Goal: Task Accomplishment & Management: Manage account settings

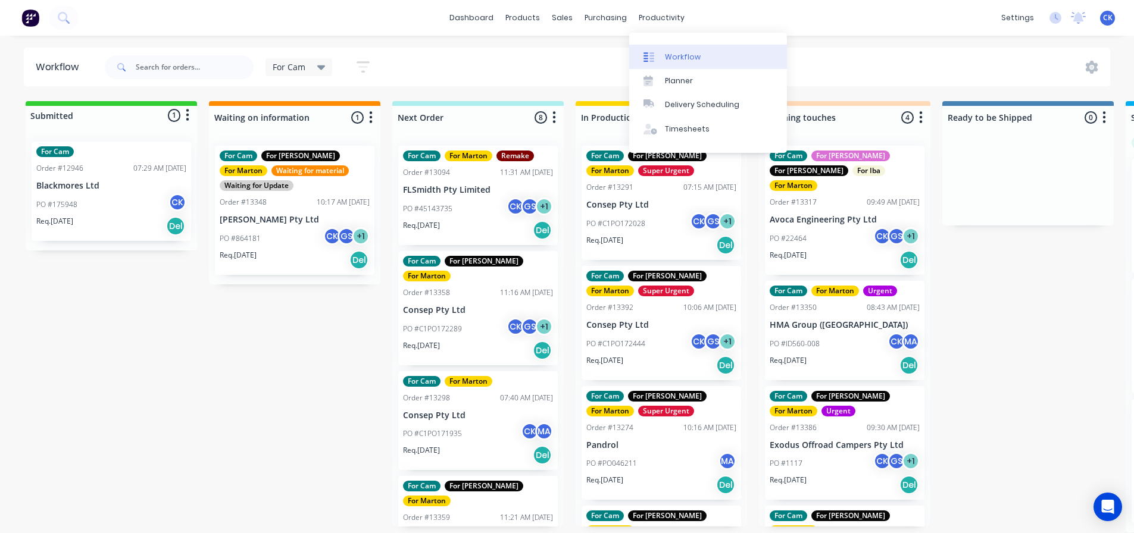
click at [659, 56] on div at bounding box center [653, 57] width 18 height 11
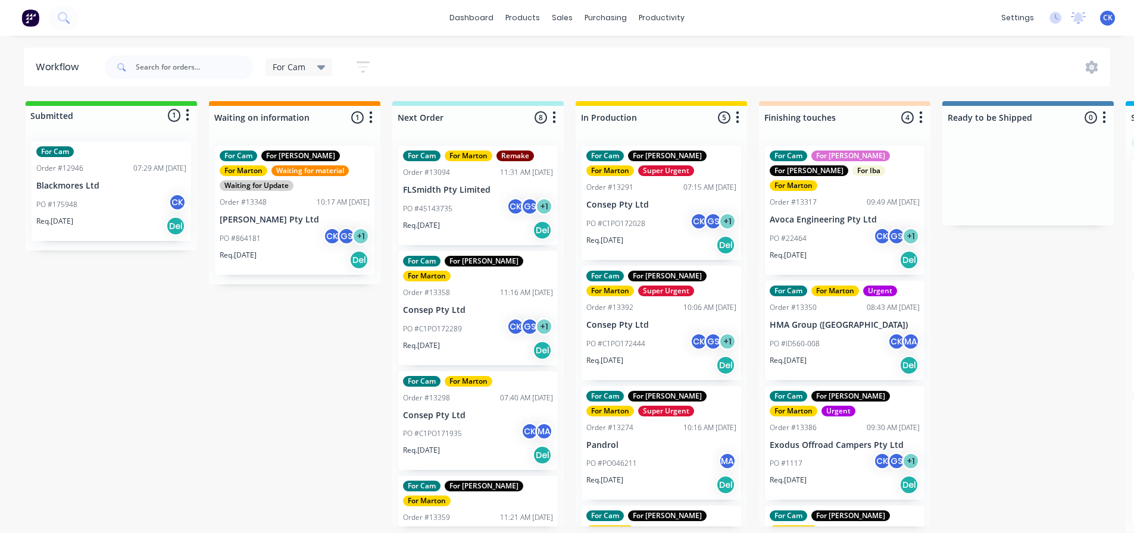
click at [298, 371] on div "Submitted 1 Status colour #32CD32 hex #32CD32 Save Cancel Summaries Total order…" at bounding box center [811, 317] width 1640 height 432
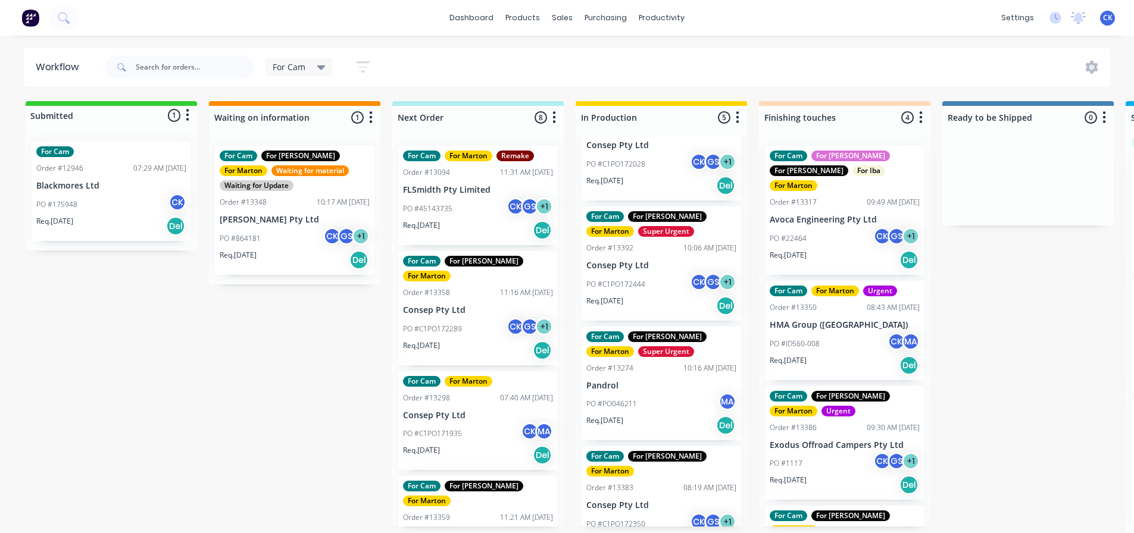
click at [649, 394] on div "PO #PO046211 MA" at bounding box center [661, 404] width 150 height 23
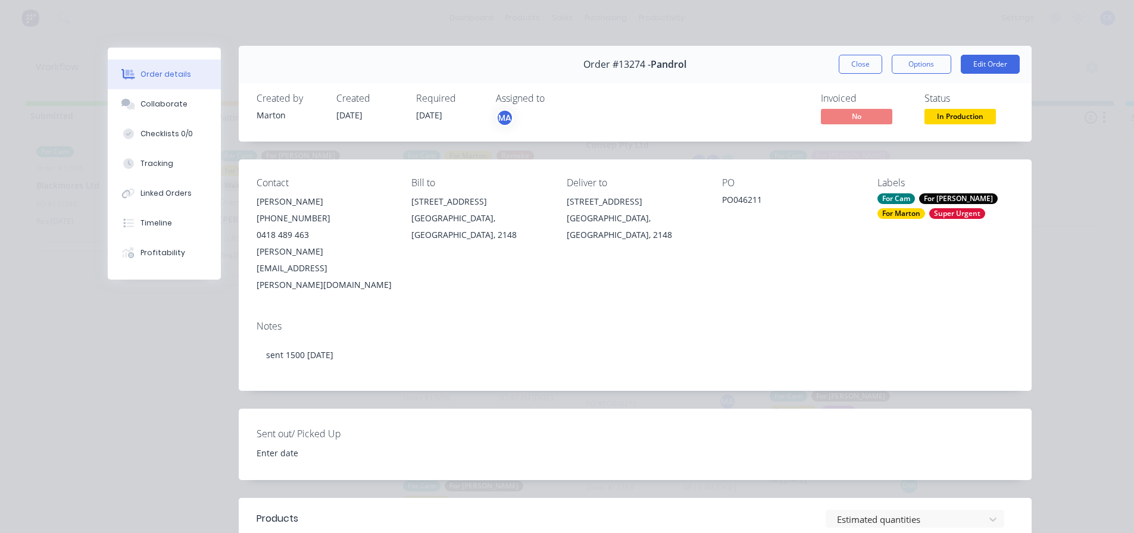
scroll to position [0, 0]
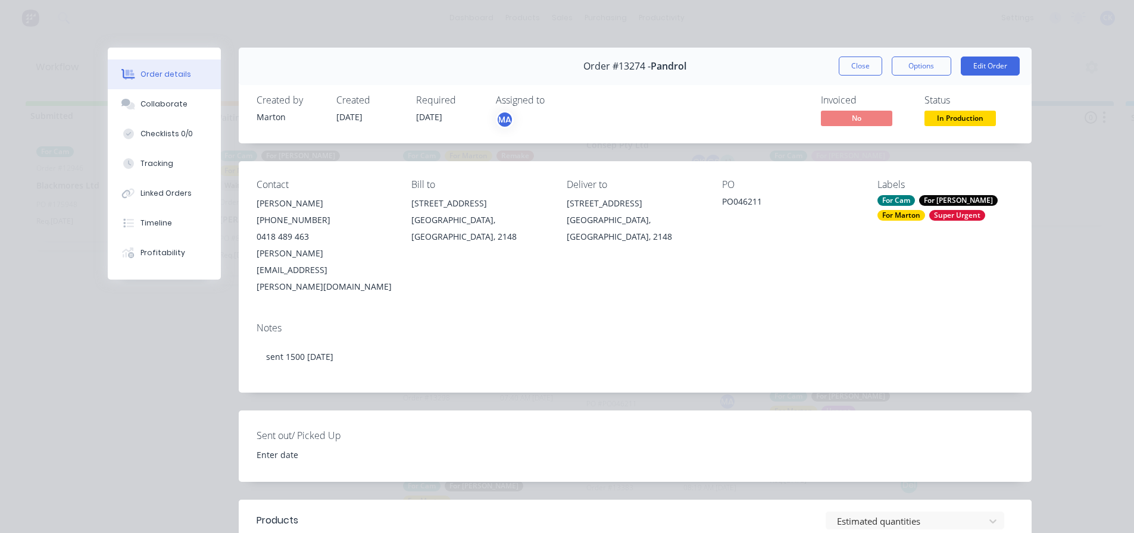
click at [852, 61] on button "Close" at bounding box center [860, 66] width 43 height 19
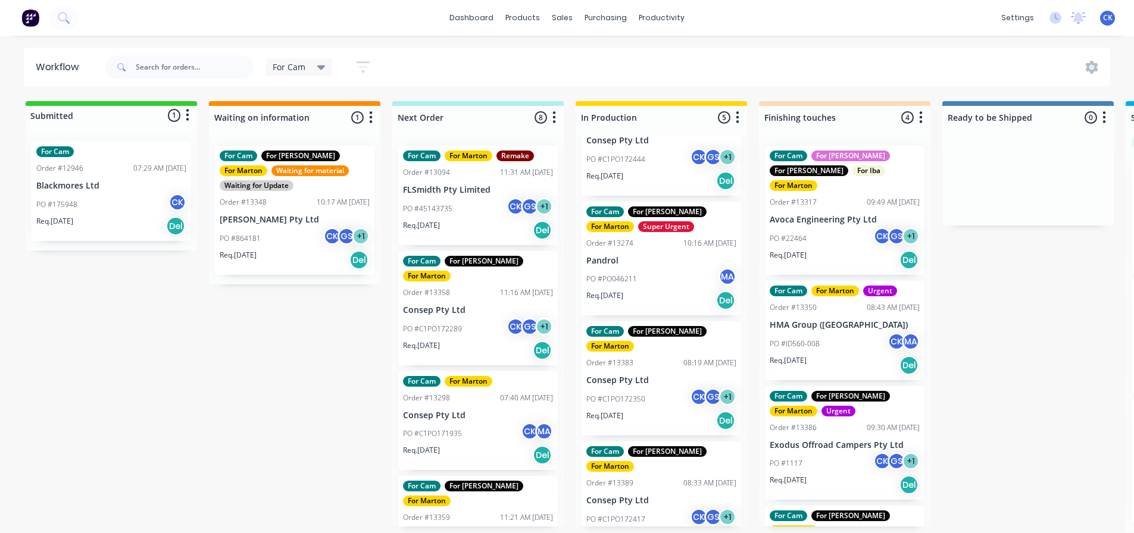
click at [294, 68] on span "For Cam" at bounding box center [289, 67] width 33 height 13
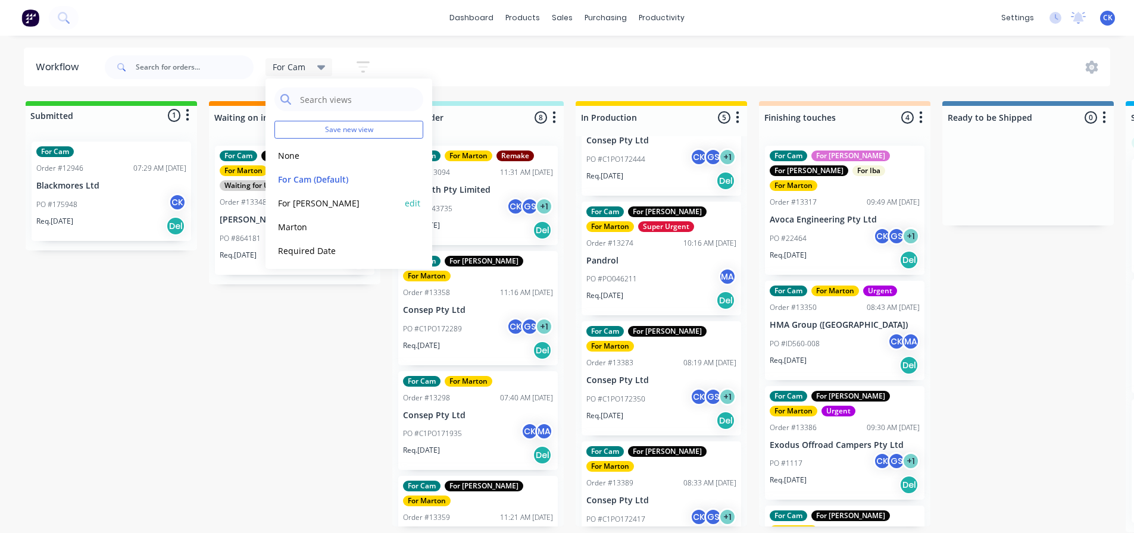
click at [301, 192] on div "For [PERSON_NAME] edit" at bounding box center [348, 203] width 149 height 24
click at [306, 210] on button "For [PERSON_NAME]" at bounding box center [337, 203] width 127 height 14
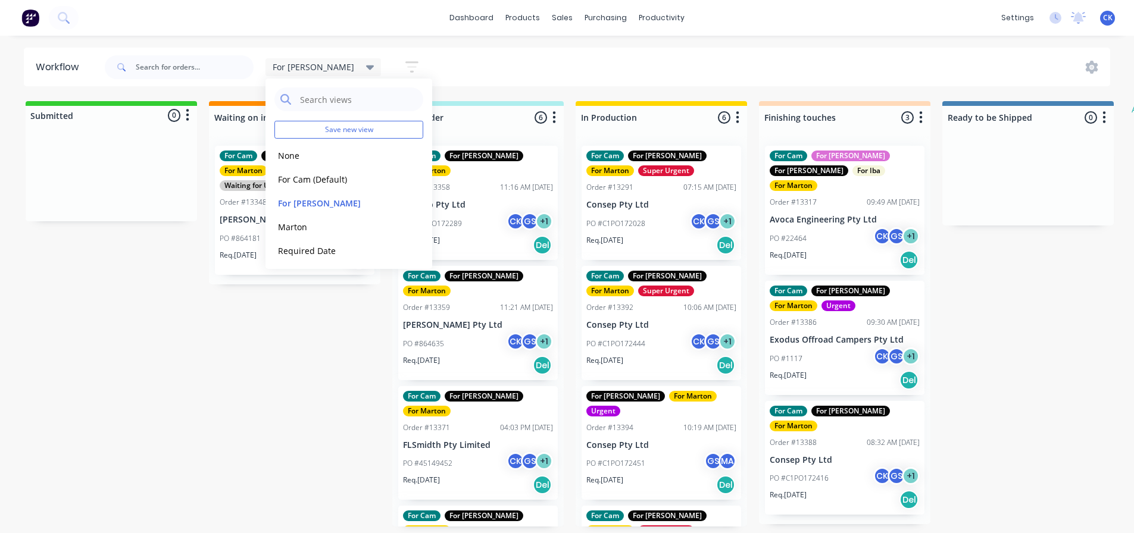
click at [617, 52] on div "For [PERSON_NAME] Save new view None edit For Cam (Default) edit For [PERSON_NA…" at bounding box center [606, 67] width 1009 height 36
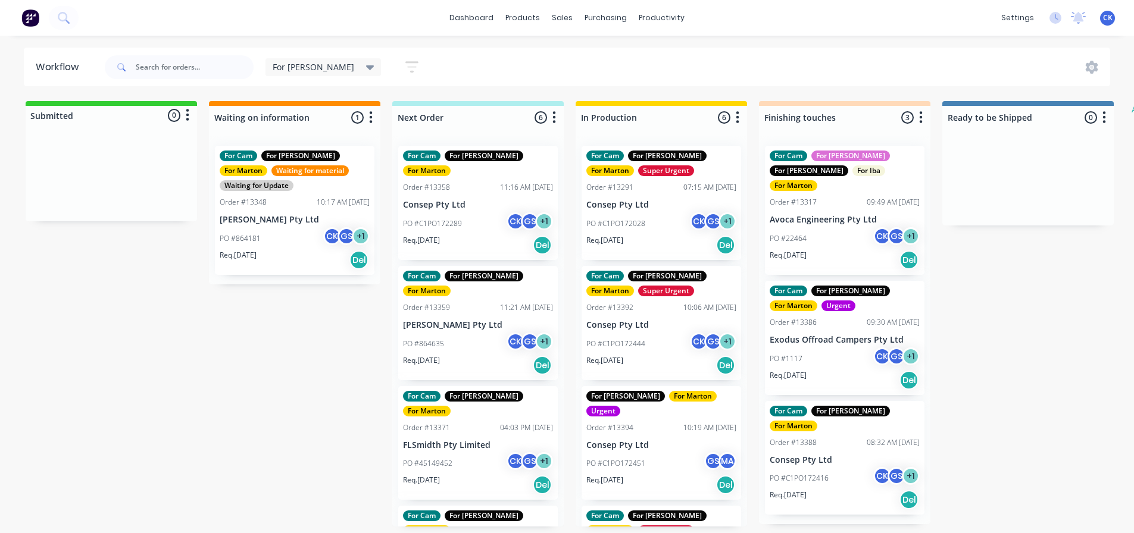
click at [302, 64] on span "For [PERSON_NAME]" at bounding box center [314, 67] width 82 height 13
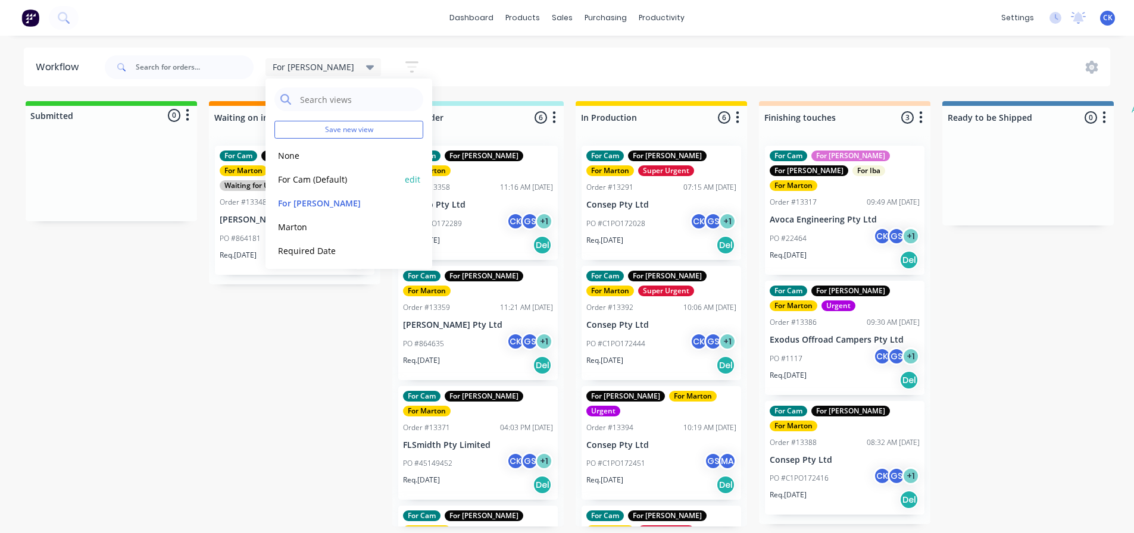
click at [301, 174] on button "For Cam (Default)" at bounding box center [337, 180] width 127 height 14
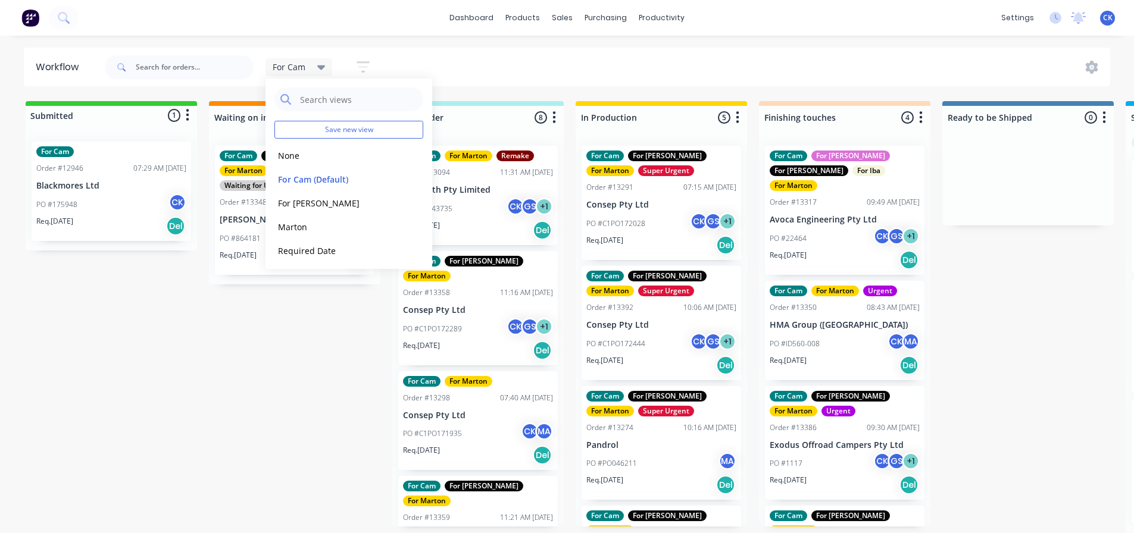
drag, startPoint x: 271, startPoint y: 401, endPoint x: 263, endPoint y: 401, distance: 8.3
click at [271, 401] on div "Submitted 1 Status colour #32CD32 hex #32CD32 Save Cancel Summaries Total order…" at bounding box center [811, 317] width 1640 height 432
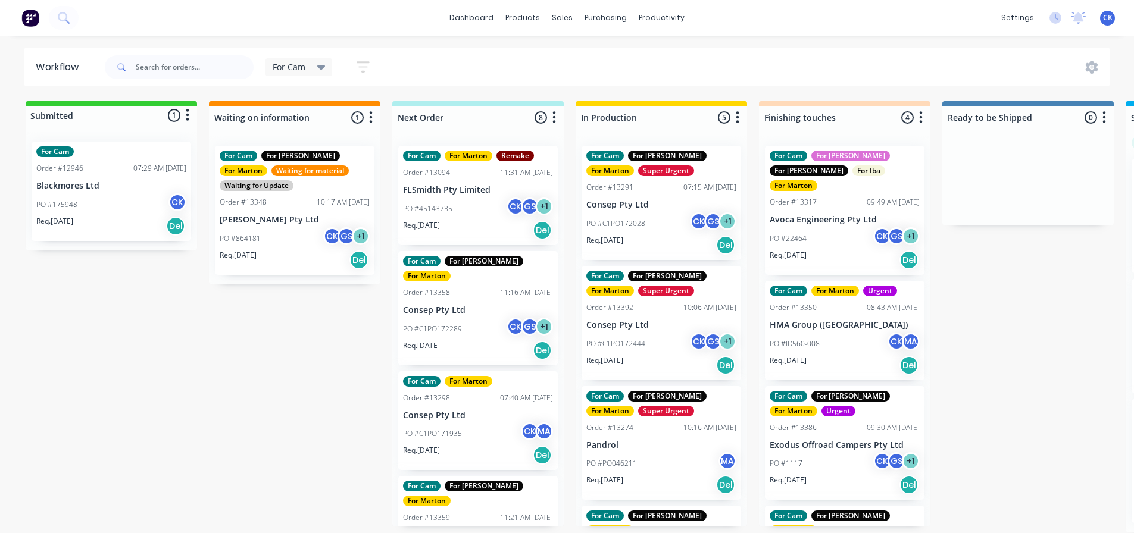
click at [104, 230] on div "Req. [DATE] Del" at bounding box center [111, 226] width 150 height 20
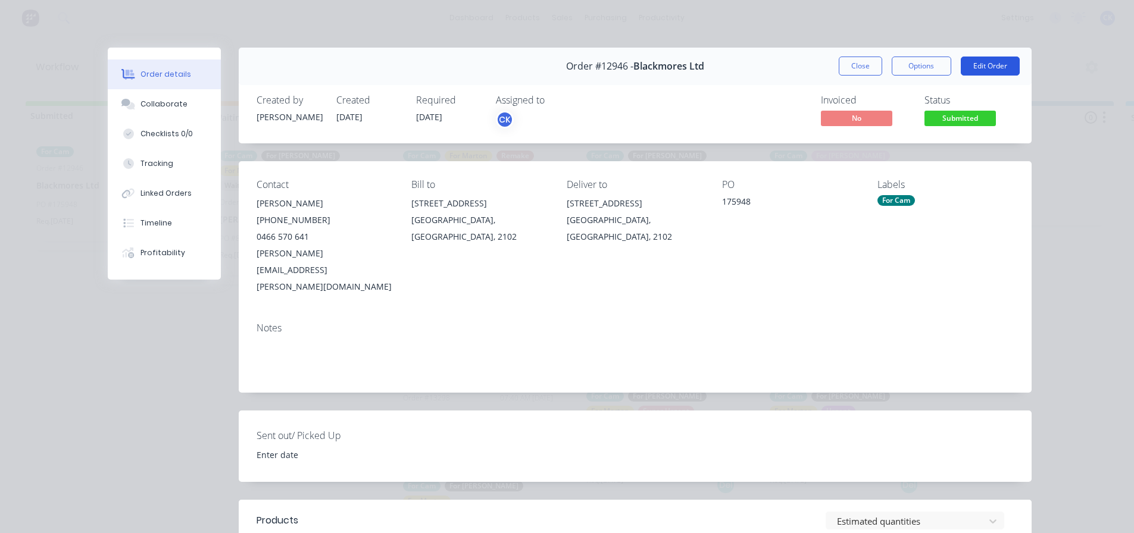
click at [985, 63] on button "Edit Order" at bounding box center [990, 66] width 59 height 19
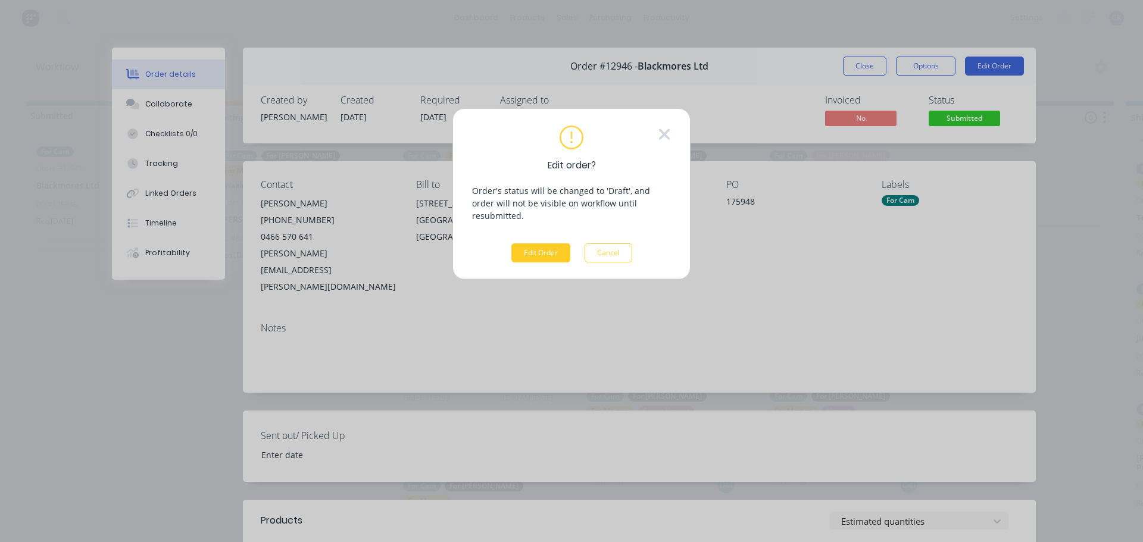
click at [545, 244] on button "Edit Order" at bounding box center [540, 253] width 59 height 19
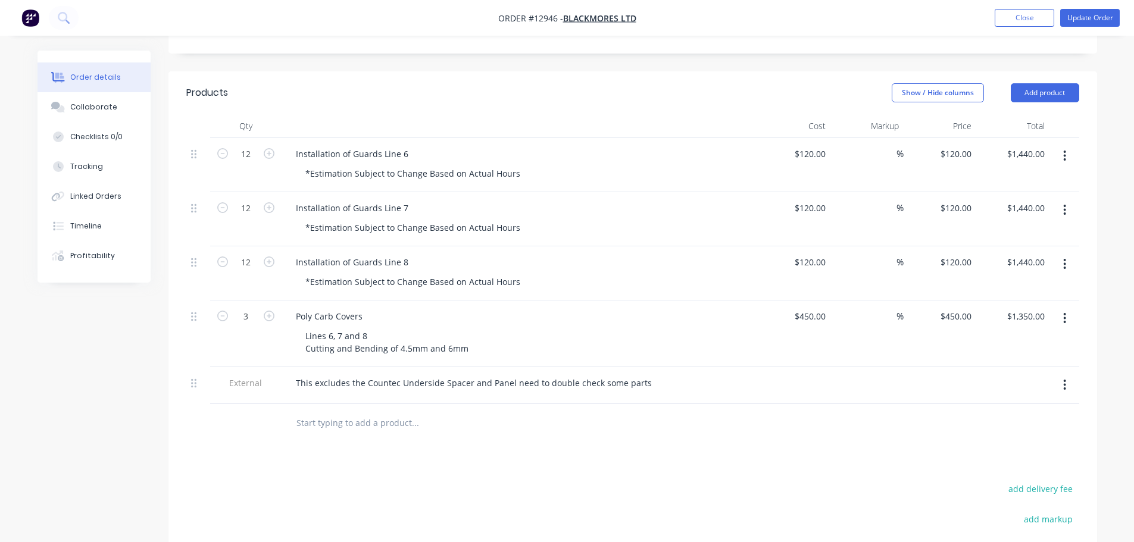
scroll to position [394, 0]
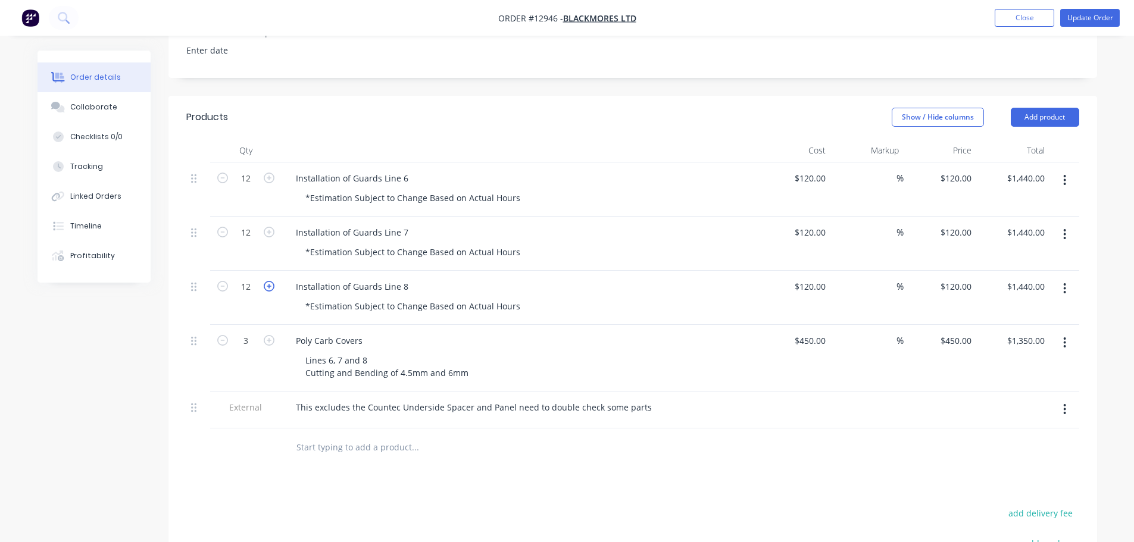
click at [273, 281] on icon "button" at bounding box center [269, 286] width 11 height 11
type input "13"
type input "$1,560.00"
click at [273, 281] on icon "button" at bounding box center [269, 286] width 11 height 11
type input "14"
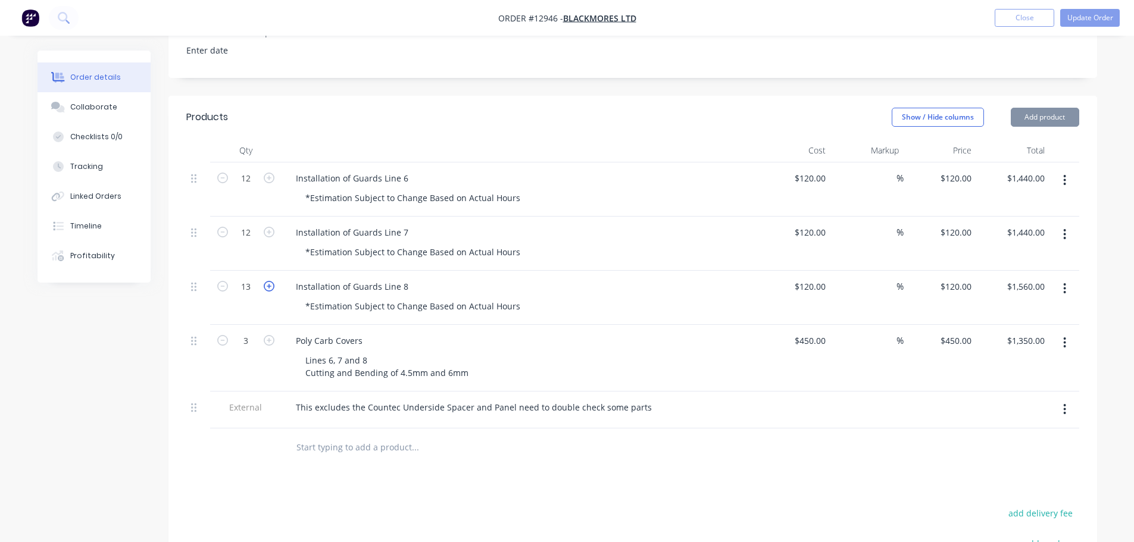
type input "$1,680.00"
click at [265, 227] on icon "button" at bounding box center [269, 232] width 11 height 11
type input "13"
type input "$1,560.00"
click at [271, 173] on icon "button" at bounding box center [269, 178] width 11 height 11
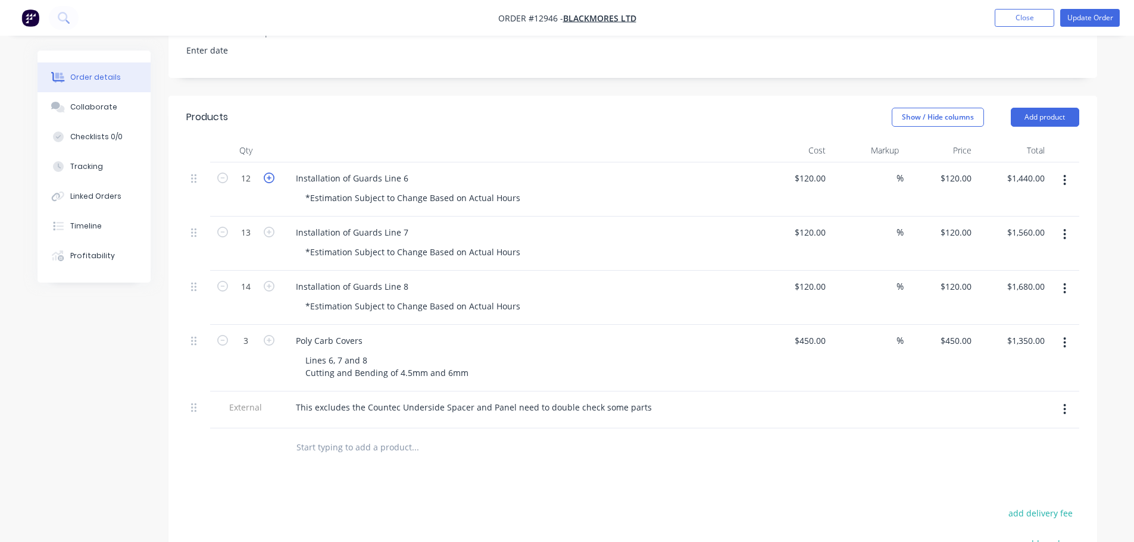
type input "13"
type input "$1,560.00"
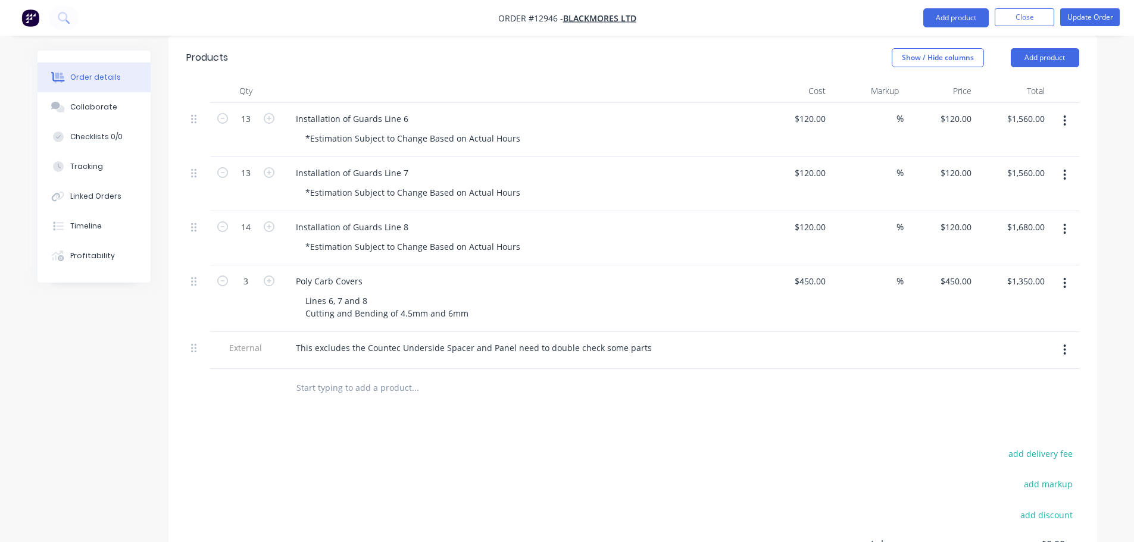
click at [1066, 344] on icon "button" at bounding box center [1064, 350] width 3 height 13
click at [1013, 397] on div "Delete" at bounding box center [1023, 405] width 92 height 17
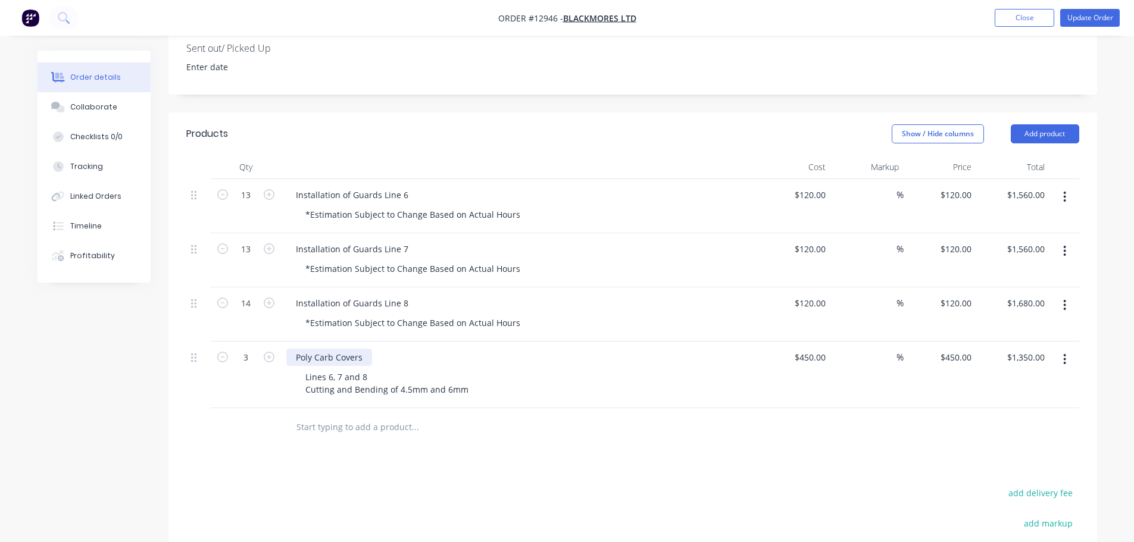
scroll to position [334, 0]
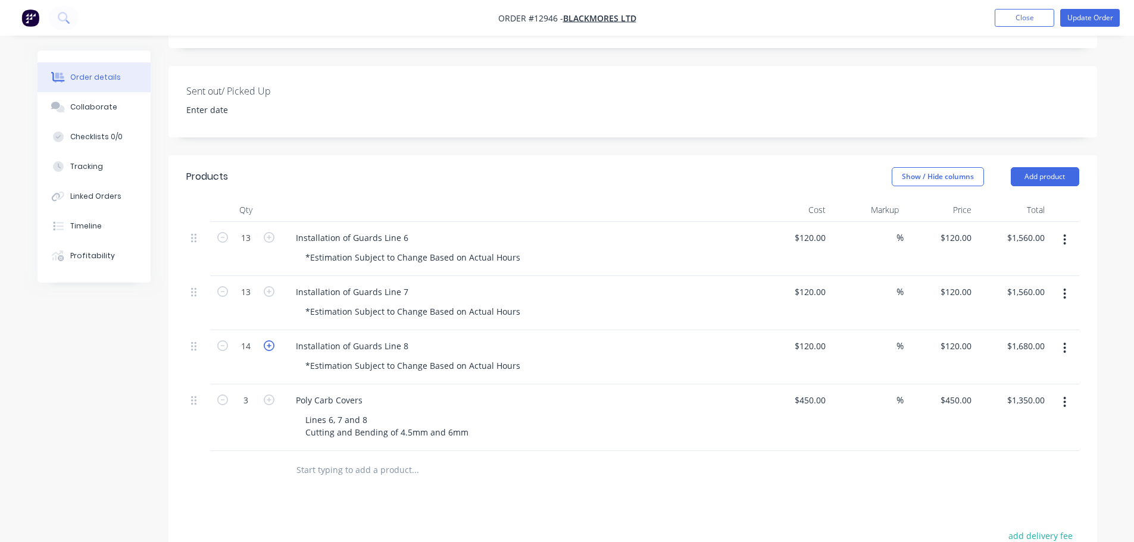
click at [272, 341] on icon "button" at bounding box center [269, 346] width 11 height 11
type input "15"
type input "$1,800.00"
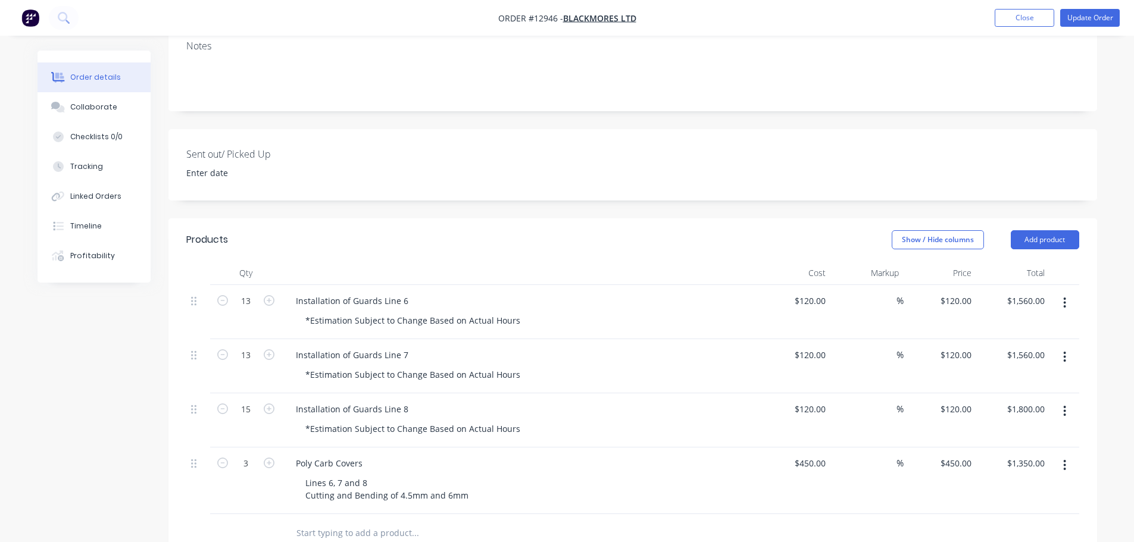
scroll to position [238, 0]
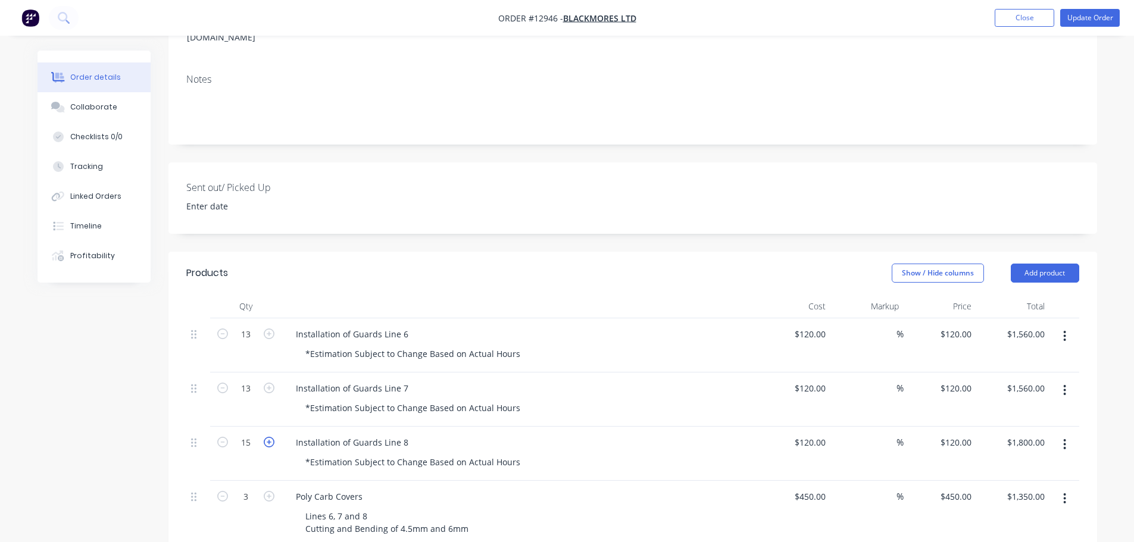
click at [273, 437] on icon "button" at bounding box center [269, 442] width 11 height 11
type input "16"
type input "$1,920.00"
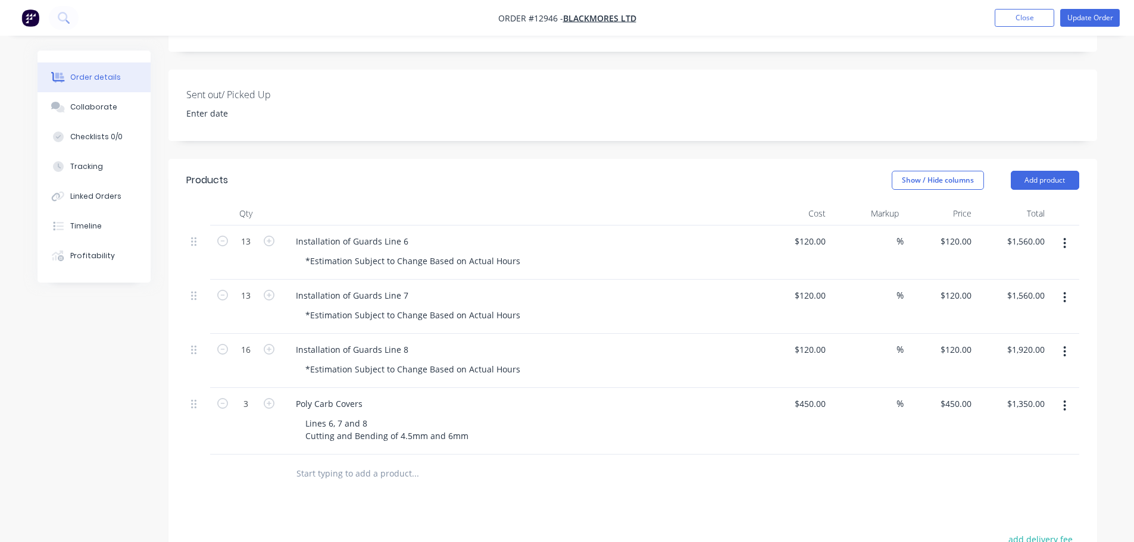
scroll to position [297, 0]
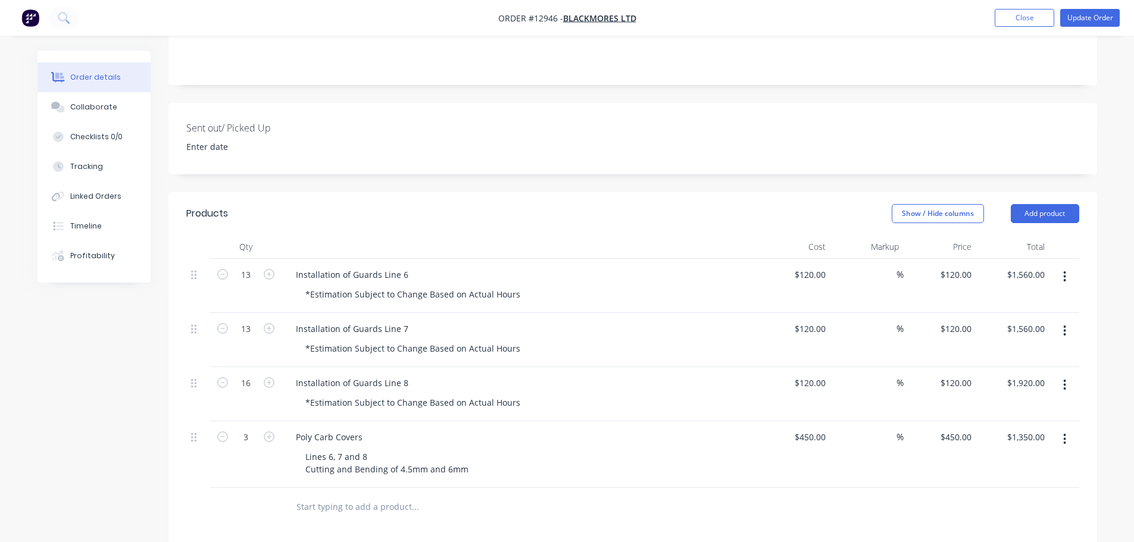
click at [216, 376] on button "button" at bounding box center [222, 382] width 15 height 13
type input "15"
type input "$1,800.00"
click at [274, 377] on icon "button" at bounding box center [269, 382] width 11 height 11
type input "16"
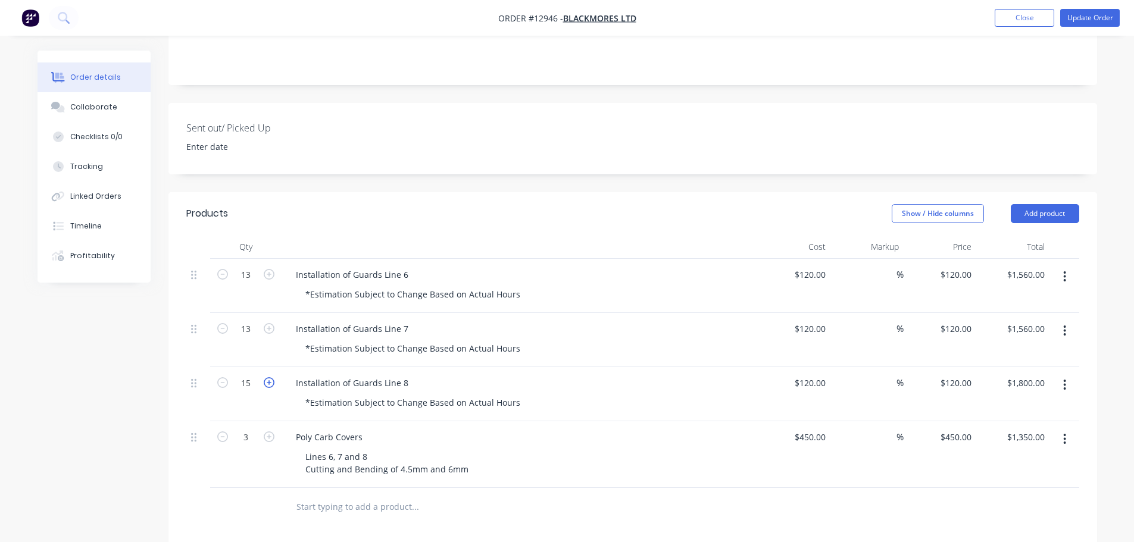
type input "$1,920.00"
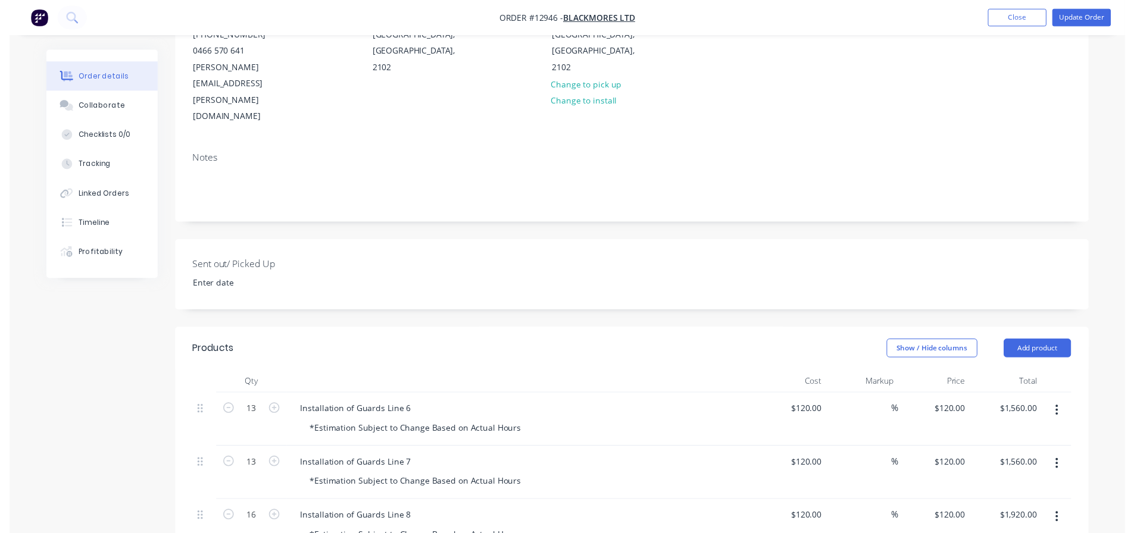
scroll to position [0, 0]
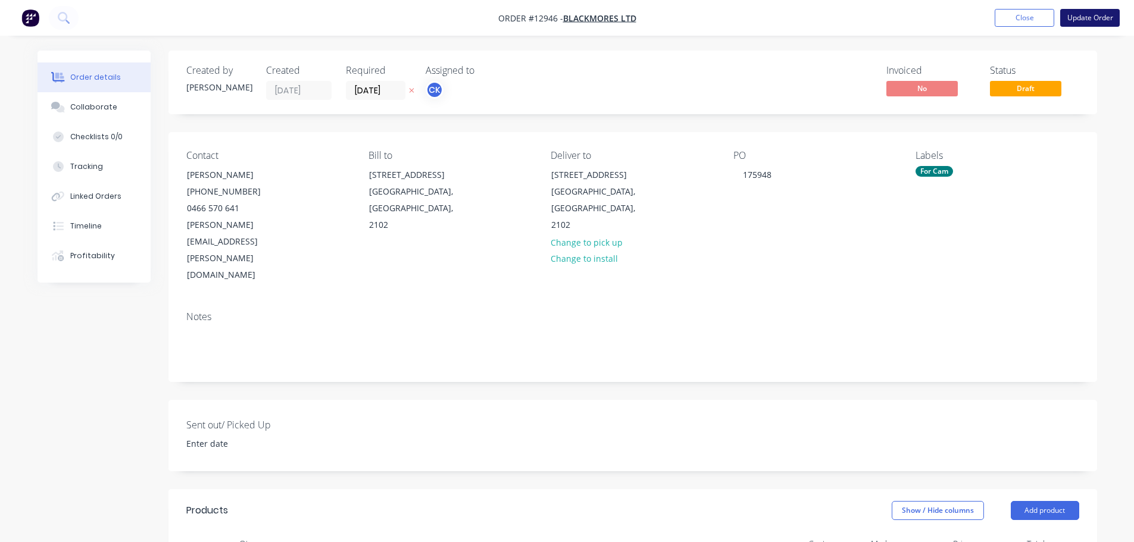
click at [1086, 19] on button "Update Order" at bounding box center [1090, 18] width 60 height 18
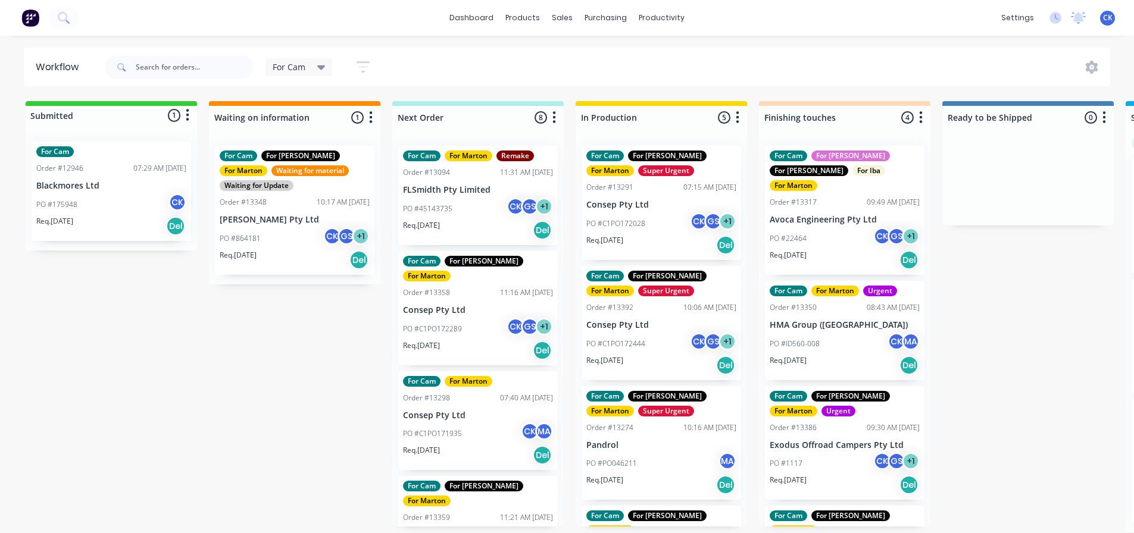
click at [100, 213] on div "PO #175948 CK" at bounding box center [111, 204] width 150 height 23
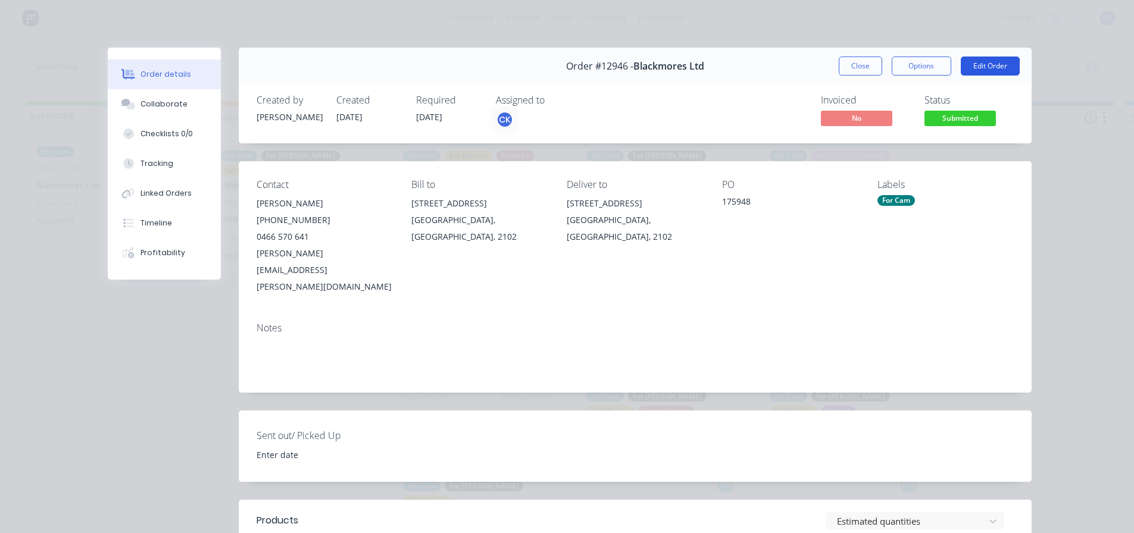
click at [982, 67] on button "Edit Order" at bounding box center [990, 66] width 59 height 19
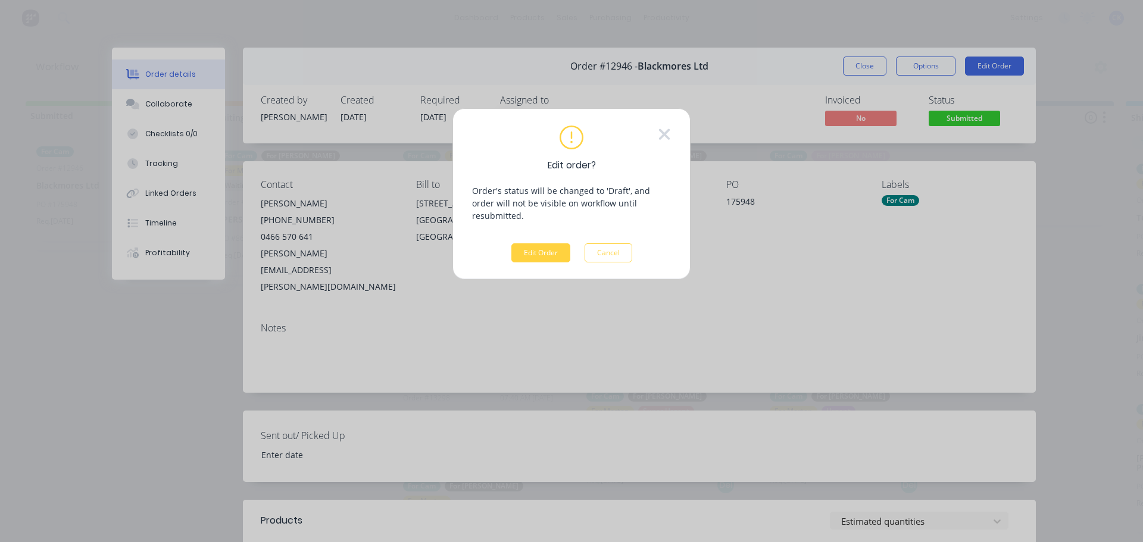
click at [662, 131] on icon at bounding box center [664, 134] width 11 height 11
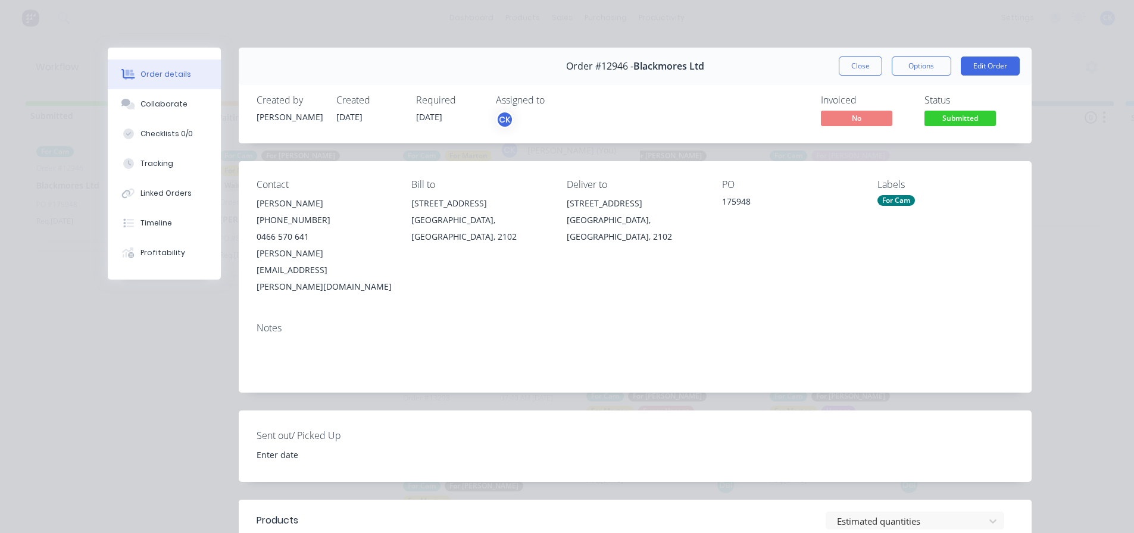
click at [499, 119] on div "CK" at bounding box center [505, 120] width 18 height 18
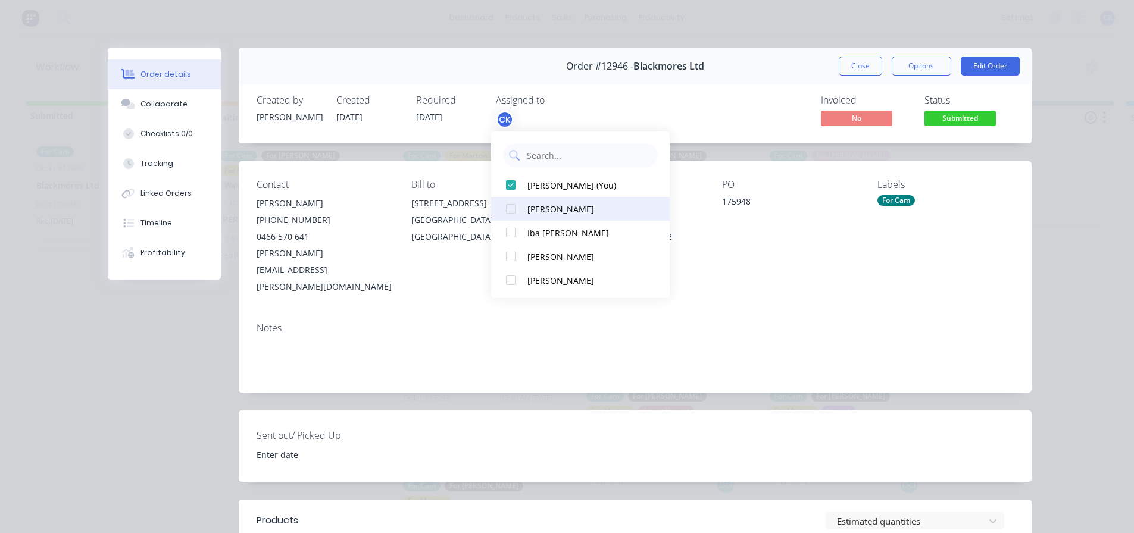
click at [520, 208] on div at bounding box center [511, 209] width 24 height 24
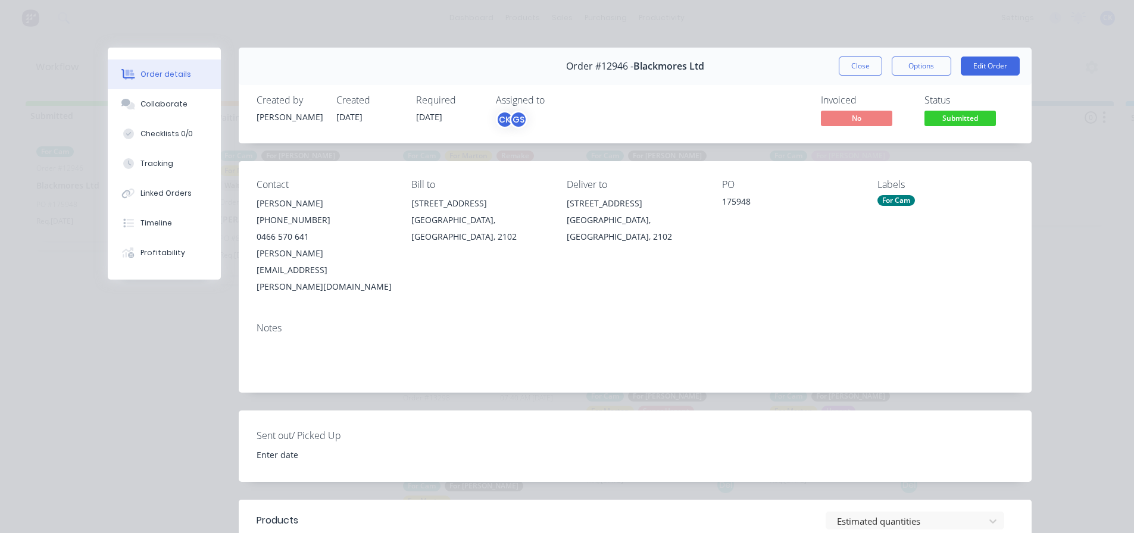
click at [636, 90] on div "Created by [PERSON_NAME] Created [DATE] Required [DATE] Assigned to CK GS Invoi…" at bounding box center [635, 111] width 793 height 63
click at [513, 128] on div "GS" at bounding box center [519, 120] width 18 height 18
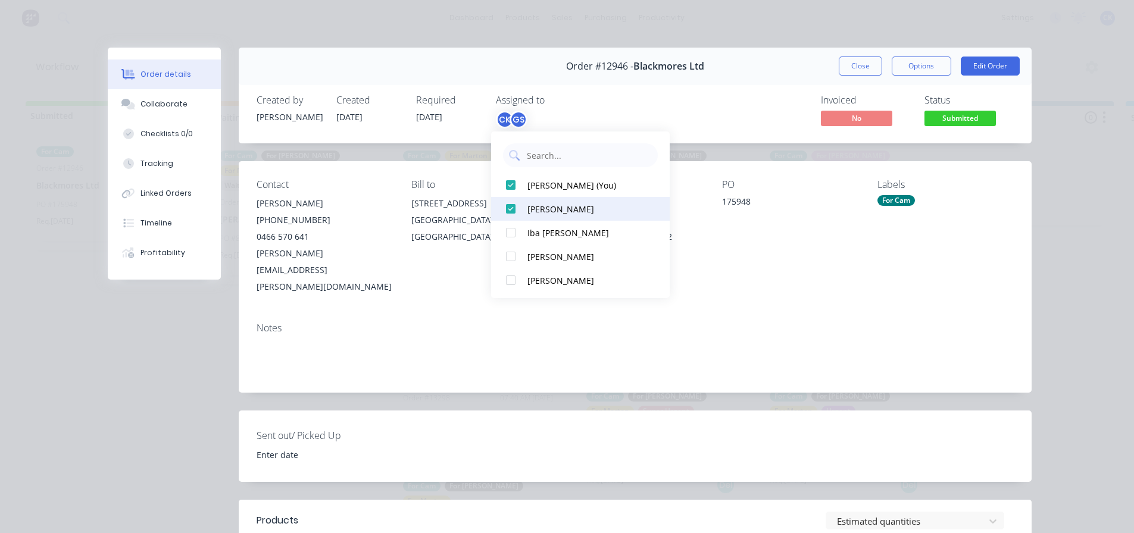
click at [511, 206] on div at bounding box center [511, 209] width 24 height 24
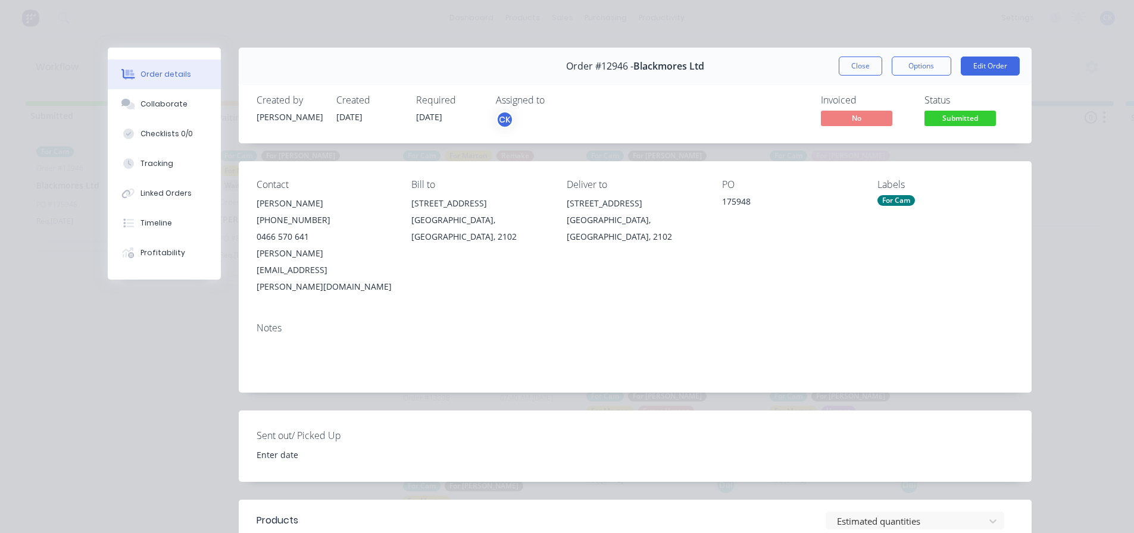
click at [769, 86] on div "Created by [PERSON_NAME] Created [DATE] Required [DATE] Assigned to CK Invoiced…" at bounding box center [635, 111] width 793 height 63
click at [950, 119] on span "Submitted" at bounding box center [960, 118] width 71 height 15
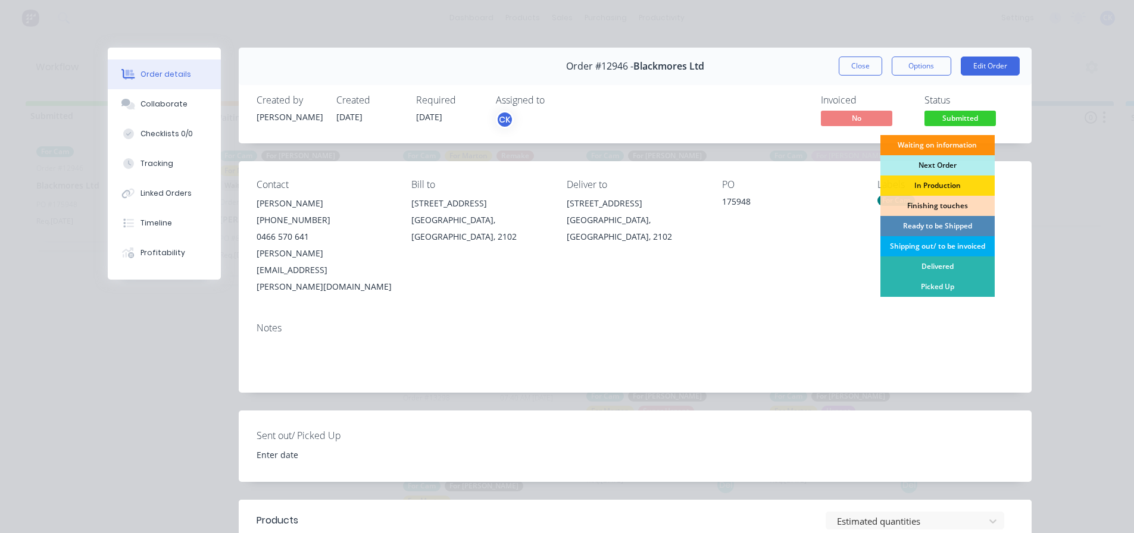
click at [920, 244] on div "Shipping out/ to be invoiced" at bounding box center [938, 246] width 114 height 20
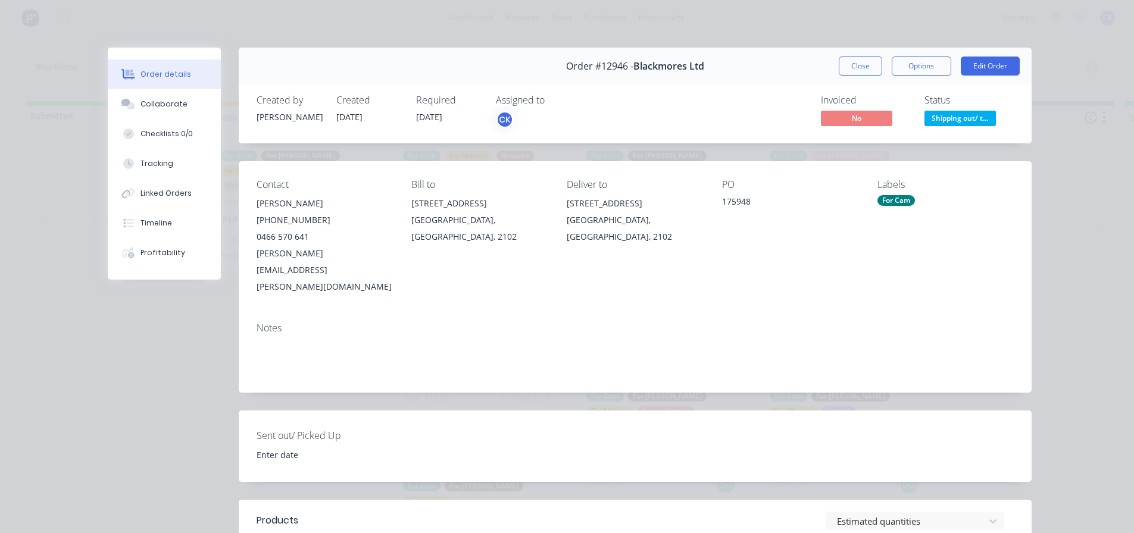
drag, startPoint x: 867, startPoint y: 64, endPoint x: 825, endPoint y: 82, distance: 45.3
click at [867, 64] on button "Close" at bounding box center [860, 66] width 43 height 19
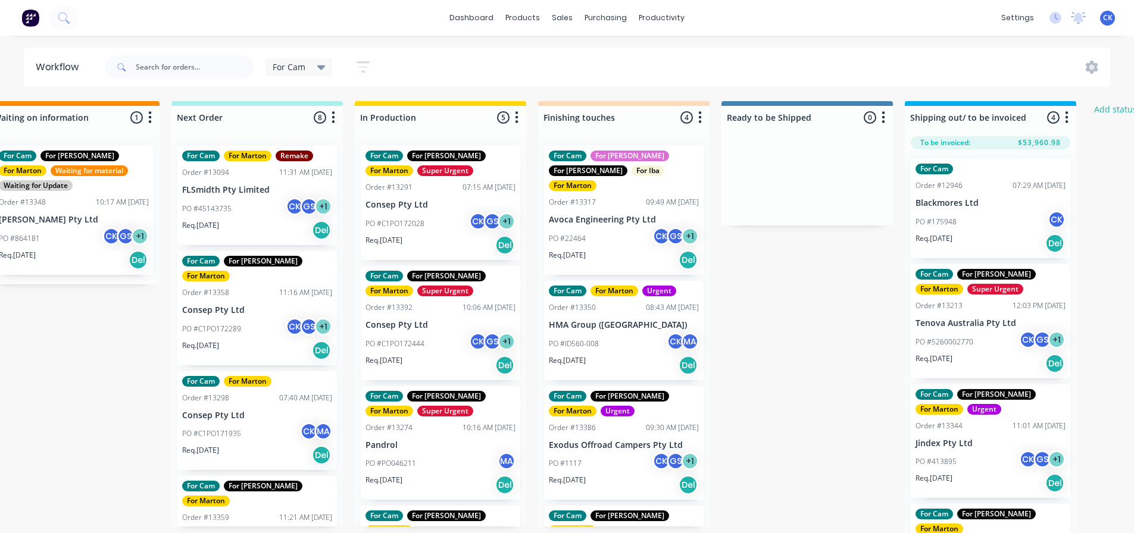
scroll to position [0, 506]
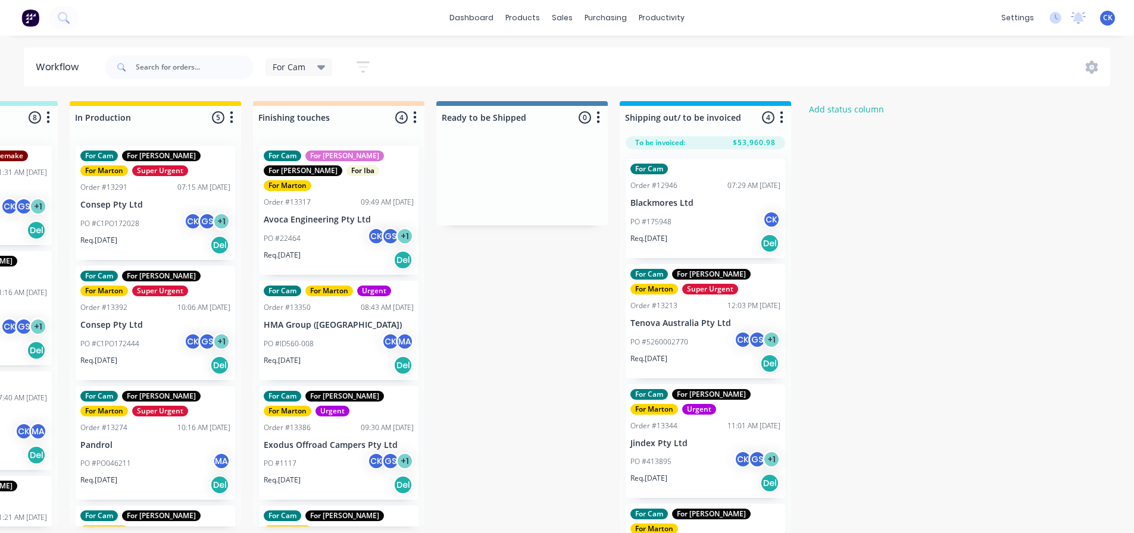
click at [720, 233] on div "Req. [DATE] Del" at bounding box center [706, 243] width 150 height 20
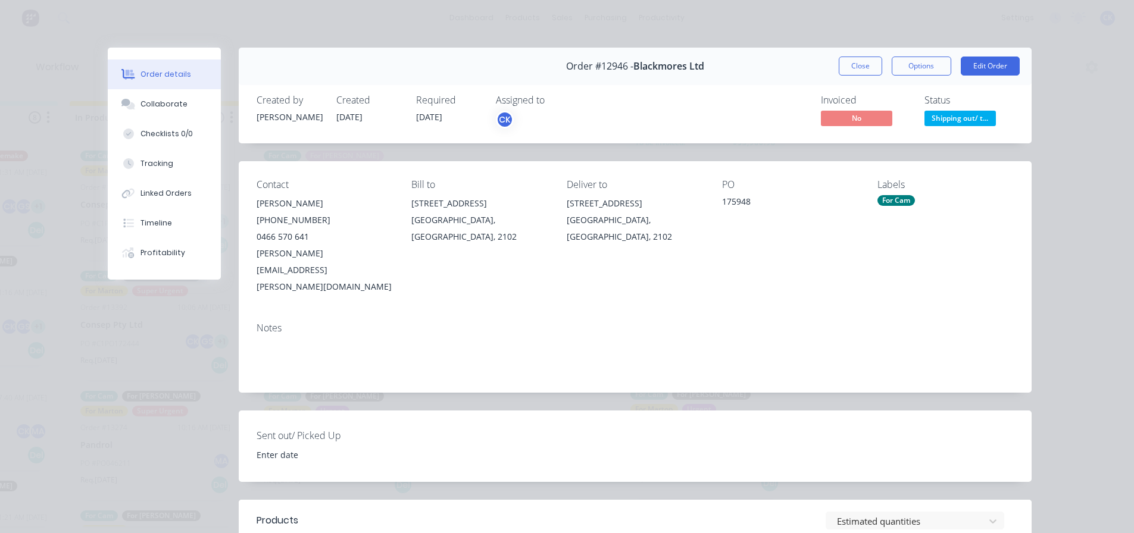
click at [531, 105] on div "Assigned to" at bounding box center [555, 100] width 119 height 11
click at [517, 113] on div "CK" at bounding box center [555, 120] width 119 height 18
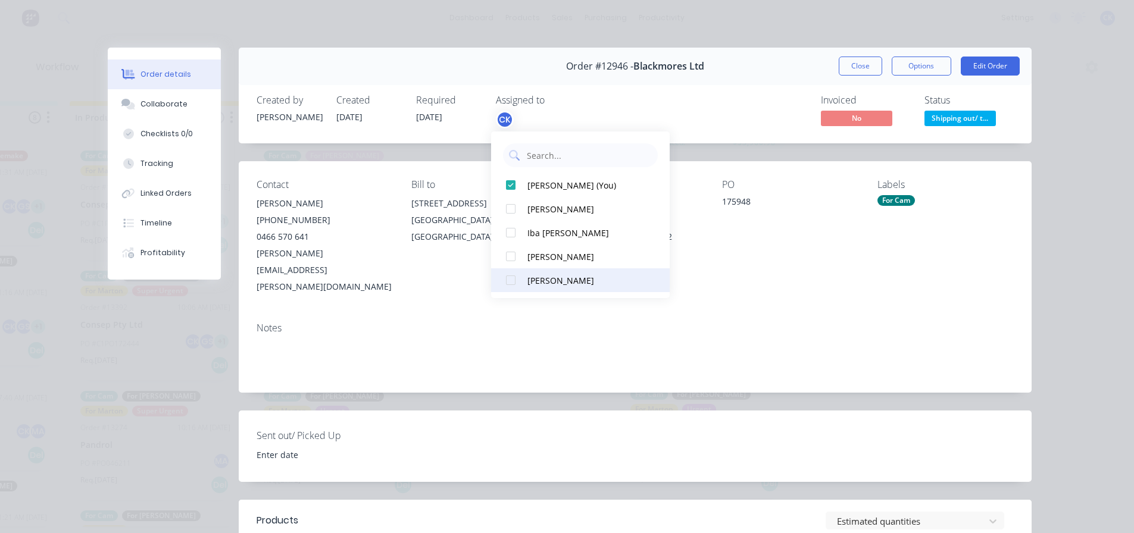
click at [510, 279] on div at bounding box center [511, 281] width 24 height 24
click at [697, 117] on div "Invoiced No Status Shipping out/ t..." at bounding box center [814, 112] width 399 height 35
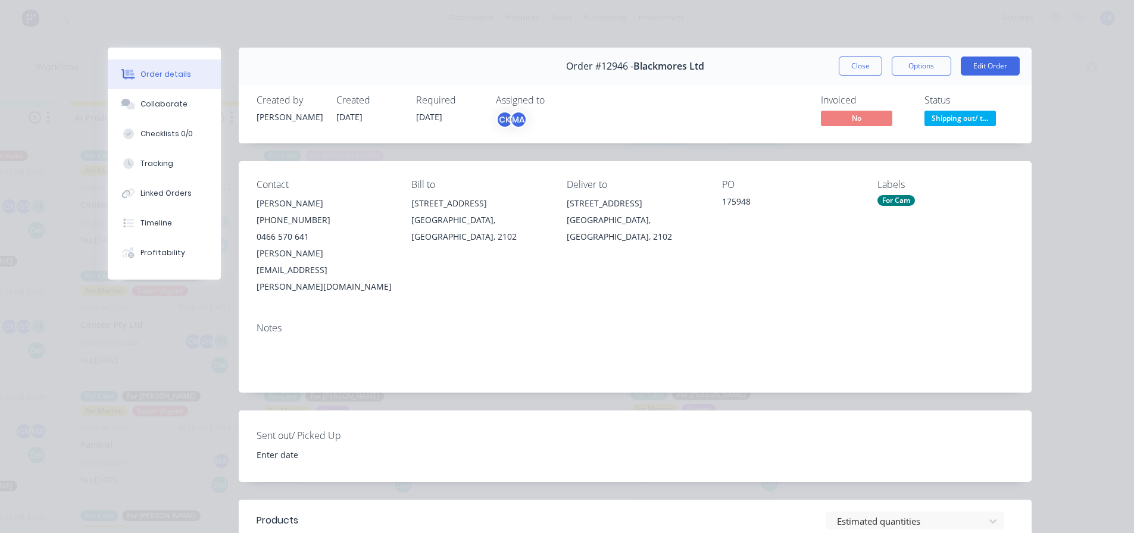
click at [898, 203] on div "For Cam" at bounding box center [897, 200] width 38 height 11
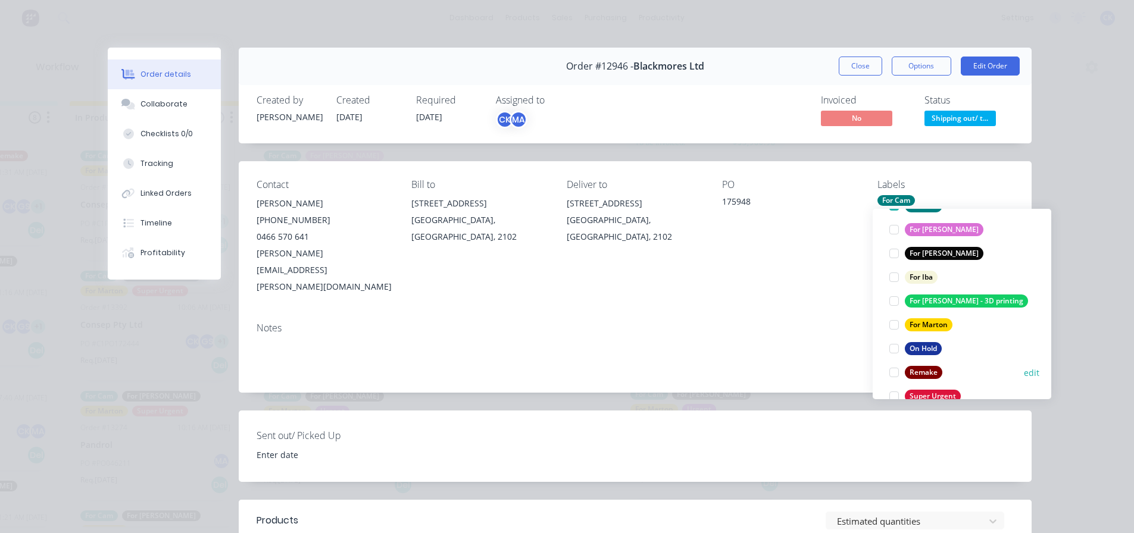
scroll to position [95, 0]
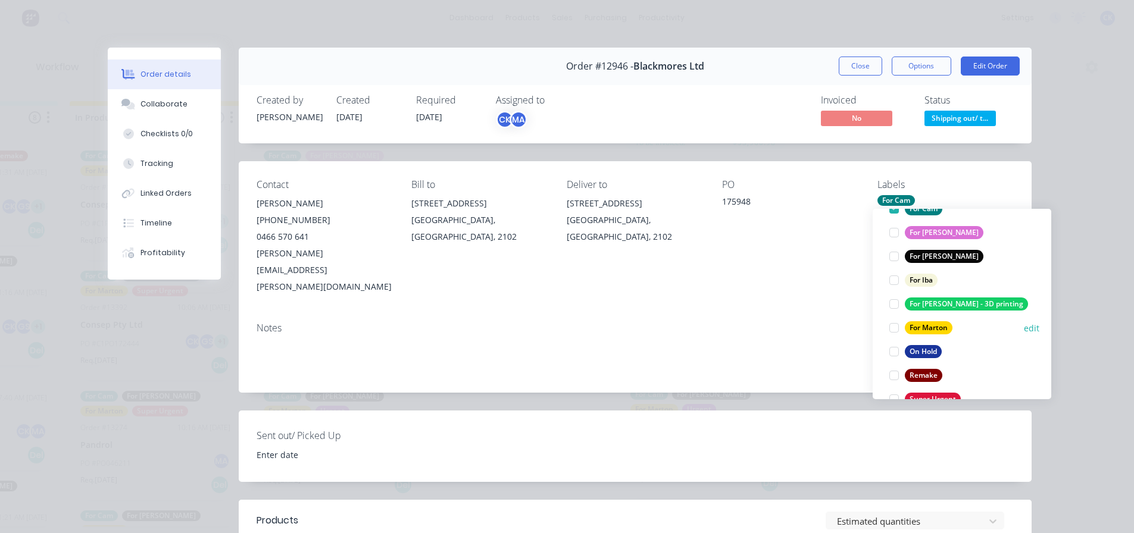
click at [895, 328] on div at bounding box center [894, 328] width 24 height 24
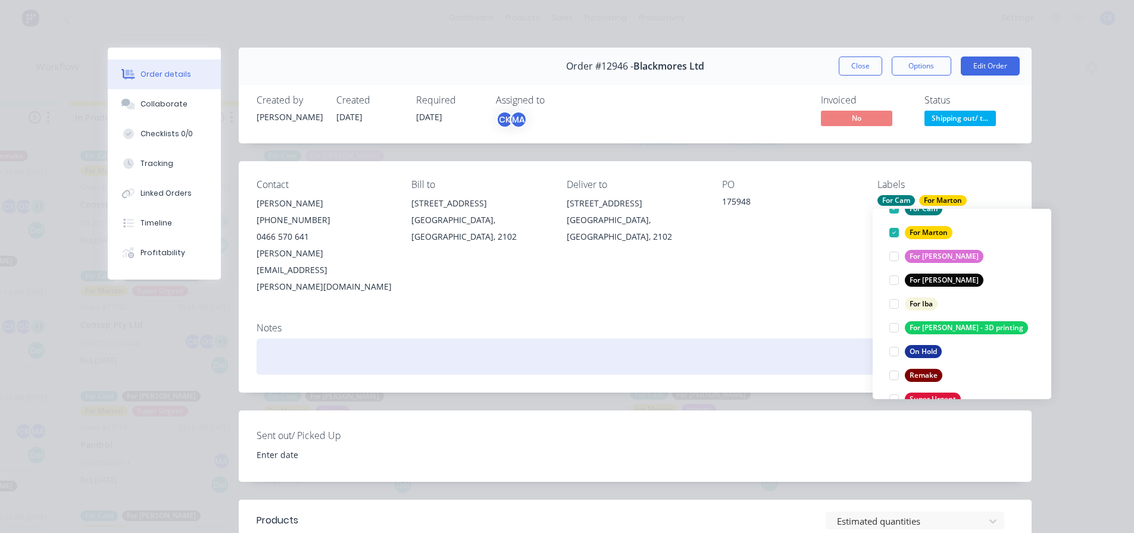
click at [793, 339] on div at bounding box center [635, 357] width 757 height 36
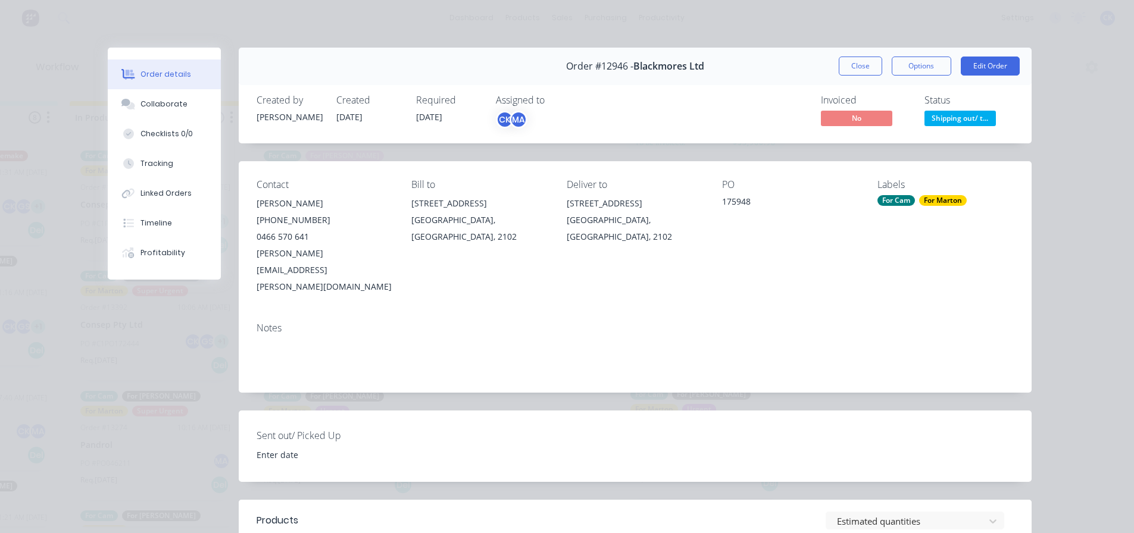
click at [713, 92] on div "Created by [PERSON_NAME] Created [DATE] Required [DATE] Assigned to CK MA Invoi…" at bounding box center [635, 111] width 793 height 63
drag, startPoint x: 847, startPoint y: 58, endPoint x: 813, endPoint y: 79, distance: 39.8
click at [847, 58] on button "Close" at bounding box center [860, 66] width 43 height 19
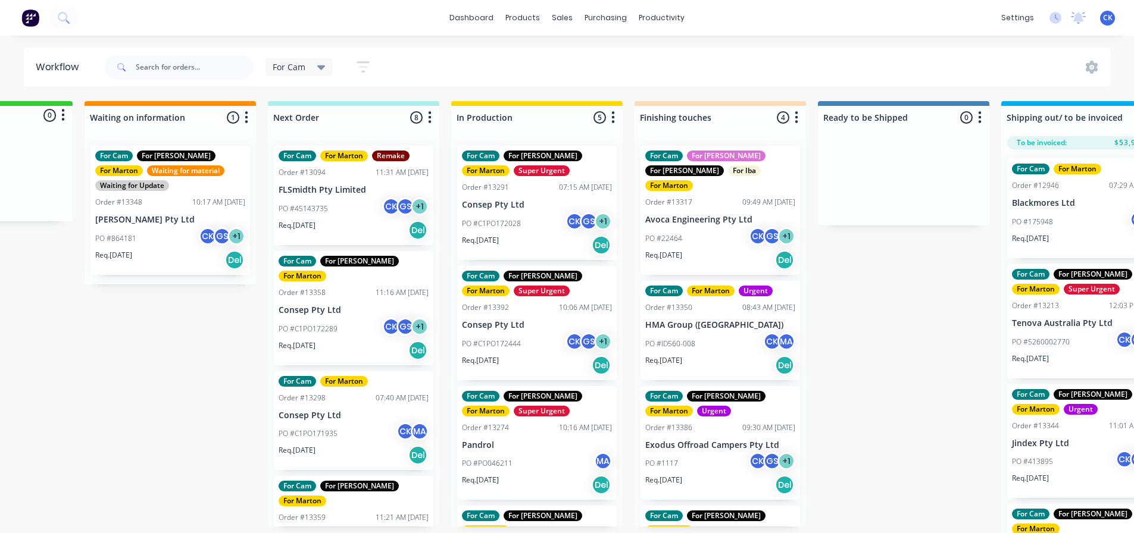
scroll to position [0, 123]
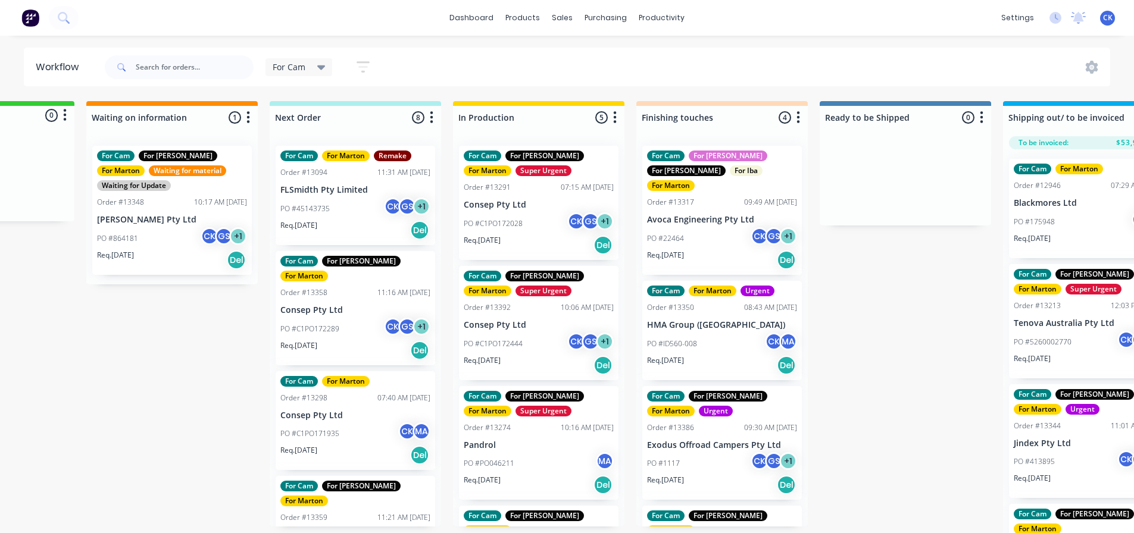
click at [349, 210] on div "PO #45143735 CK GS + 1" at bounding box center [355, 209] width 150 height 23
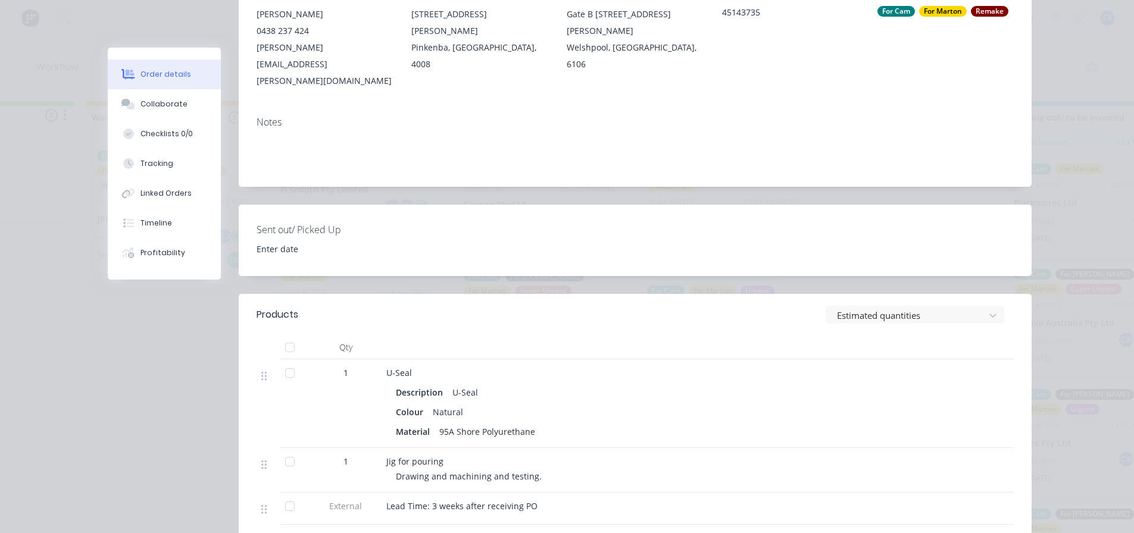
scroll to position [238, 0]
